Goal: Task Accomplishment & Management: Use online tool/utility

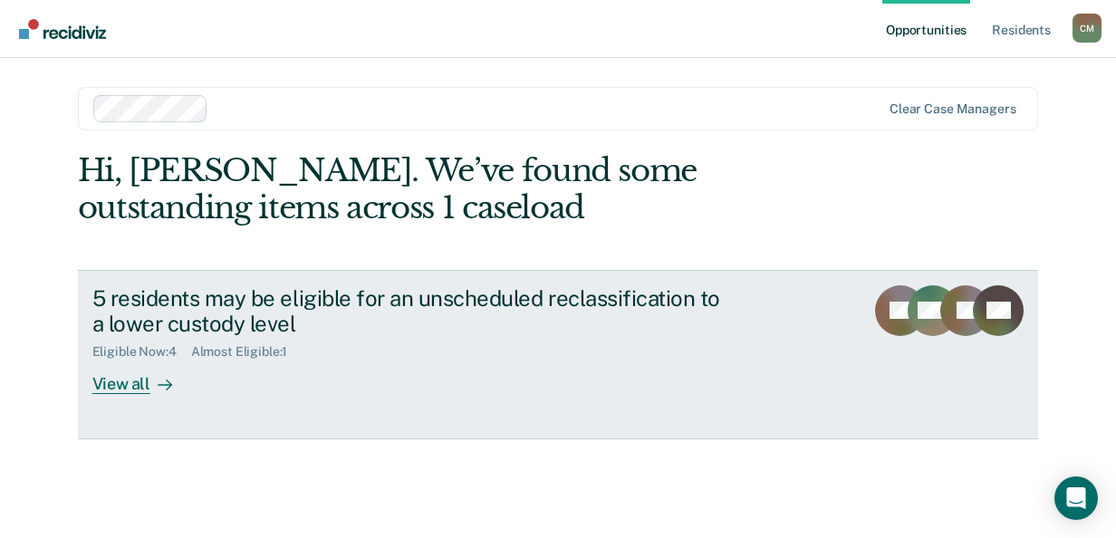
click at [141, 378] on div "View all" at bounding box center [142, 377] width 101 height 35
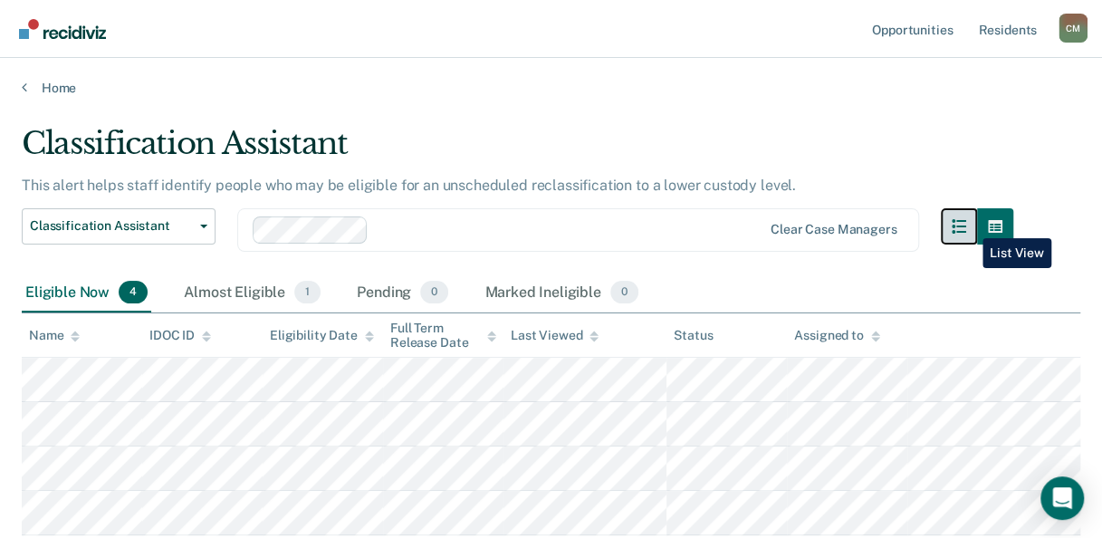
click at [966, 225] on icon "button" at bounding box center [959, 226] width 14 height 14
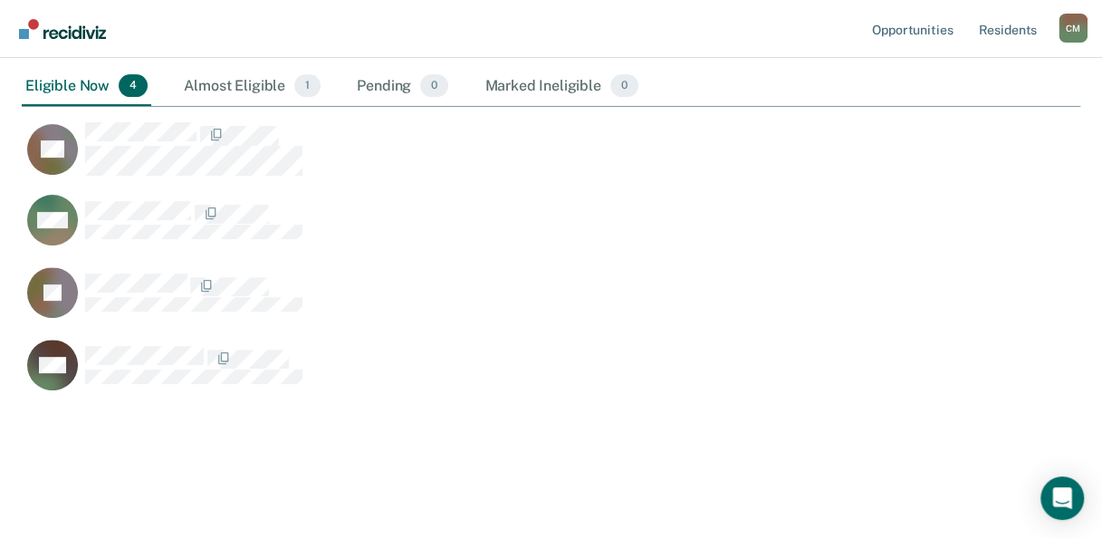
scroll to position [210, 0]
